Goal: Navigation & Orientation: Find specific page/section

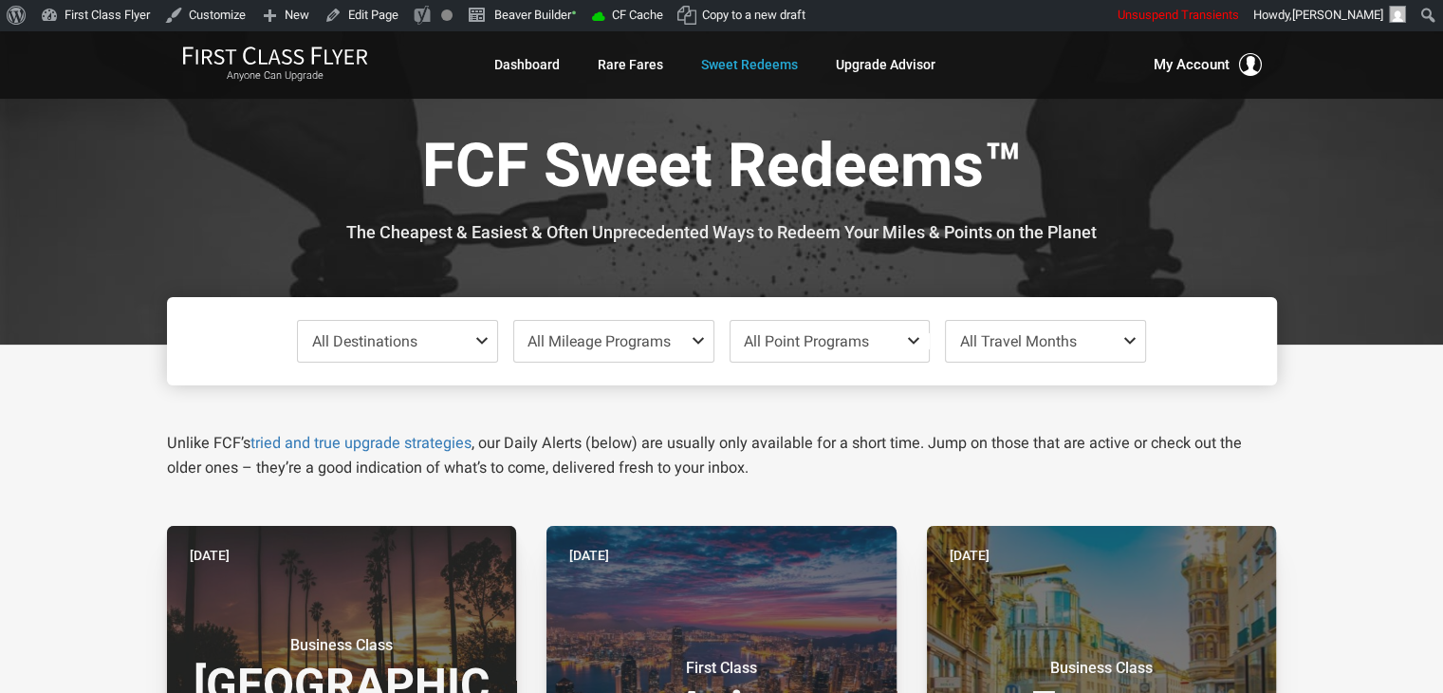
click at [1299, 215] on div at bounding box center [721, 187] width 1443 height 314
drag, startPoint x: 1299, startPoint y: 215, endPoint x: 1313, endPoint y: 171, distance: 46.8
click at [1313, 171] on div at bounding box center [721, 187] width 1443 height 314
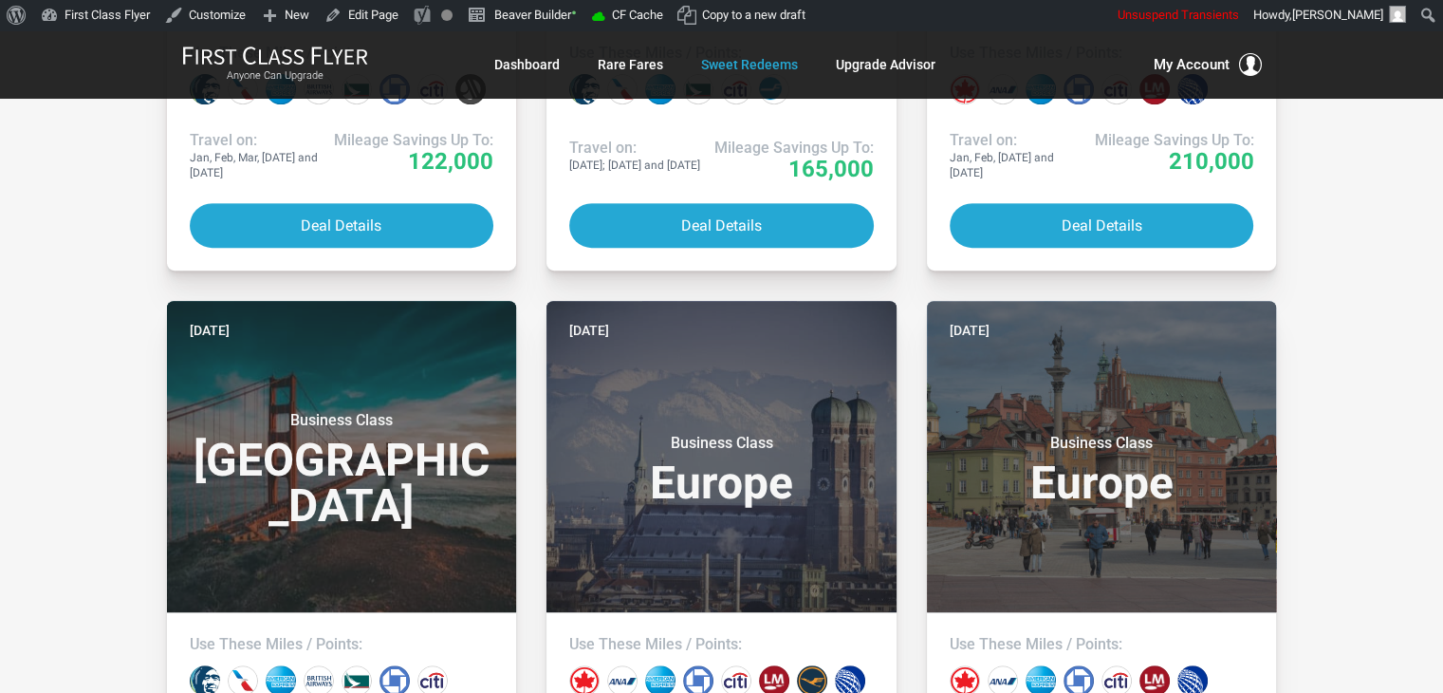
scroll to position [1211, 0]
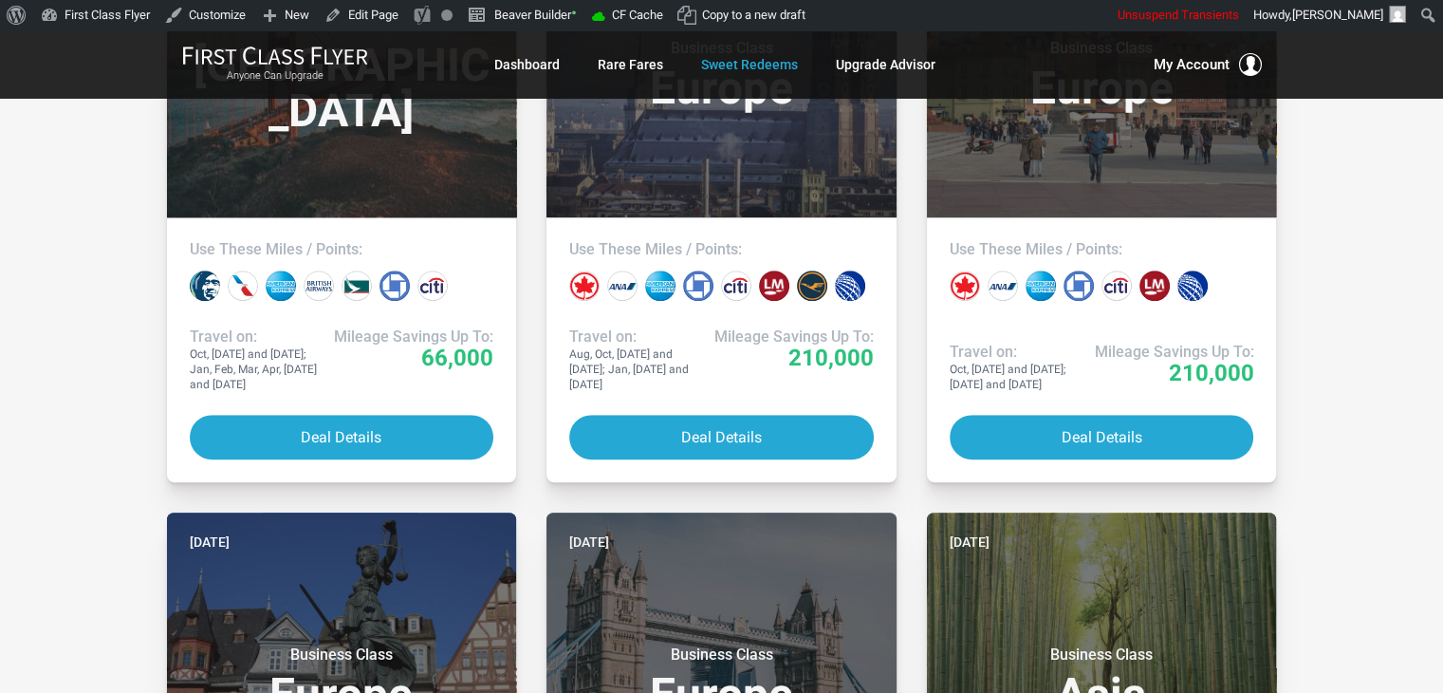
click at [1367, 270] on div "All Destinations Uncheck All Africa only [GEOGRAPHIC_DATA] only [GEOGRAPHIC_DAT…" at bounding box center [721, 451] width 1443 height 2634
drag, startPoint x: 1457, startPoint y: 312, endPoint x: 1330, endPoint y: 176, distance: 186.0
click at [1330, 176] on div "All Destinations Uncheck All Africa only [GEOGRAPHIC_DATA] only [GEOGRAPHIC_DAT…" at bounding box center [721, 451] width 1443 height 2634
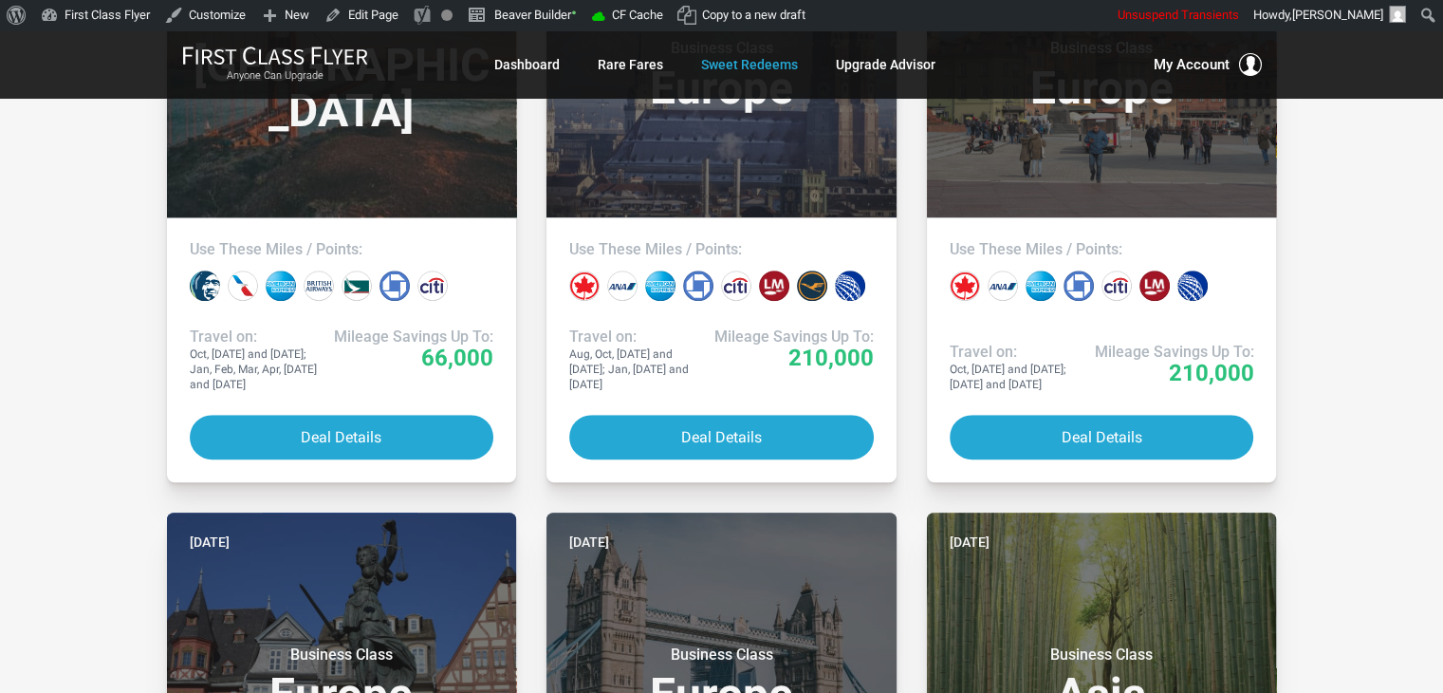
click at [1330, 176] on div "All Destinations Uncheck All Africa only [GEOGRAPHIC_DATA] only [GEOGRAPHIC_DAT…" at bounding box center [721, 451] width 1443 height 2634
click at [1346, 157] on div "All Destinations Uncheck All Africa only [GEOGRAPHIC_DATA] only [GEOGRAPHIC_DAT…" at bounding box center [721, 451] width 1443 height 2634
drag, startPoint x: 1346, startPoint y: 157, endPoint x: 1407, endPoint y: 166, distance: 62.4
click at [1407, 166] on div "All Destinations Uncheck All Africa only [GEOGRAPHIC_DATA] only [GEOGRAPHIC_DAT…" at bounding box center [721, 451] width 1443 height 2634
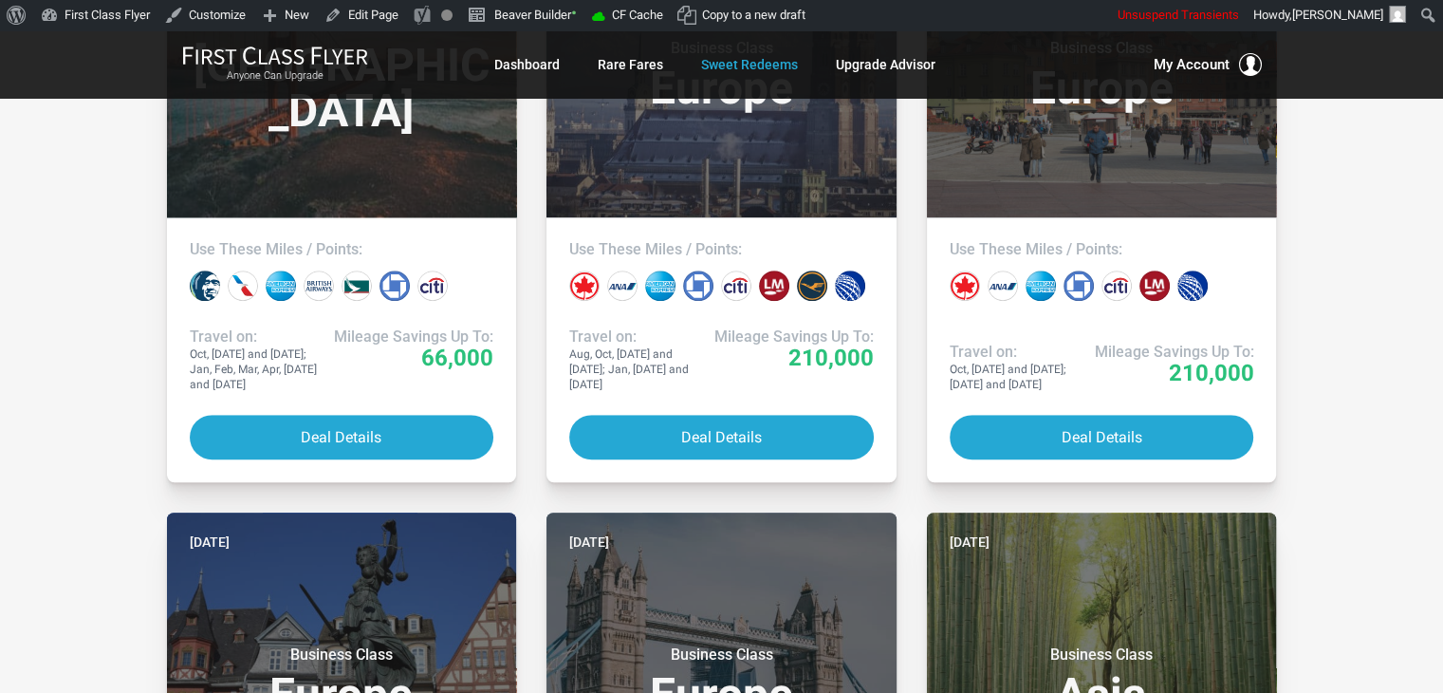
click at [1386, 193] on div "All Destinations Uncheck All Africa only [GEOGRAPHIC_DATA] only [GEOGRAPHIC_DAT…" at bounding box center [721, 451] width 1443 height 2634
drag, startPoint x: 1386, startPoint y: 193, endPoint x: 1391, endPoint y: 212, distance: 19.8
click at [1391, 212] on div "All Destinations Uncheck All Africa only [GEOGRAPHIC_DATA] only [GEOGRAPHIC_DAT…" at bounding box center [721, 451] width 1443 height 2634
click at [1367, 240] on div "All Destinations Uncheck All Africa only [GEOGRAPHIC_DATA] only [GEOGRAPHIC_DAT…" at bounding box center [721, 451] width 1443 height 2634
click at [1351, 248] on div "All Destinations Uncheck All Africa only [GEOGRAPHIC_DATA] only [GEOGRAPHIC_DAT…" at bounding box center [721, 451] width 1443 height 2634
